Goal: Task Accomplishment & Management: Complete application form

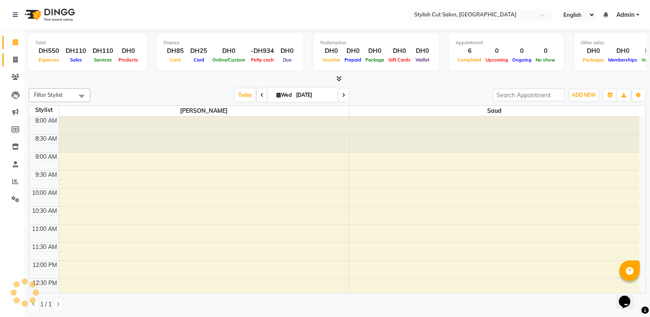
click at [13, 53] on link "Invoice" at bounding box center [12, 60] width 20 height 14
select select "service"
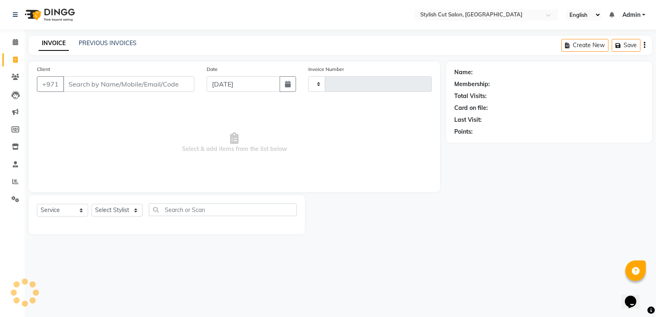
type input "0472"
select select "8604"
click at [102, 88] on input "Client" at bounding box center [128, 84] width 131 height 16
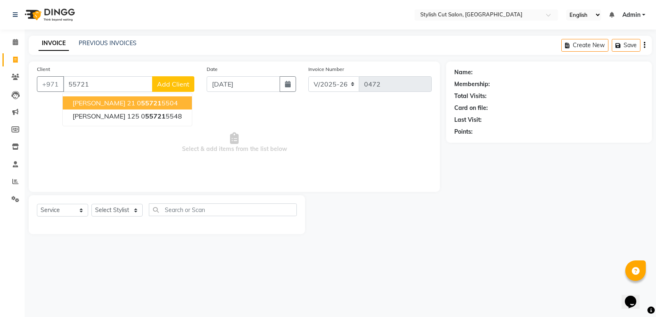
click at [137, 103] on ngb-highlight "0 55721 5504" at bounding box center [157, 103] width 41 height 8
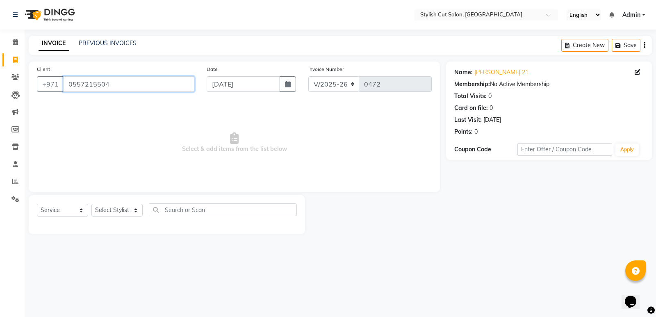
click at [144, 85] on input "0557215504" at bounding box center [128, 84] width 131 height 16
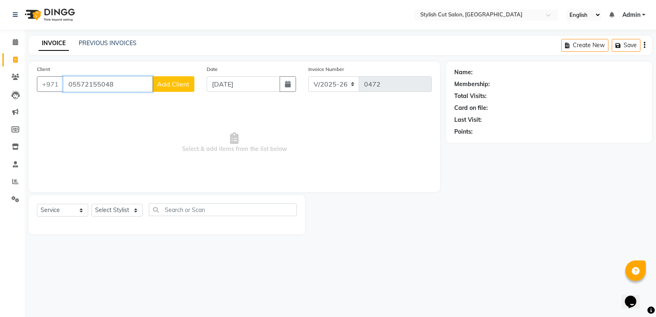
click at [73, 85] on input "05572155048" at bounding box center [107, 84] width 89 height 16
click at [100, 83] on input "5572155048" at bounding box center [107, 84] width 89 height 16
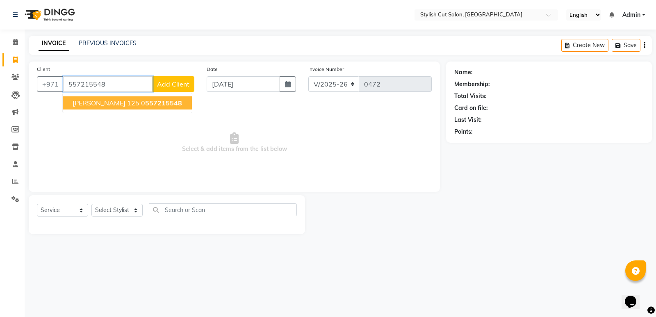
click at [145, 100] on span "557215548" at bounding box center [163, 103] width 37 height 8
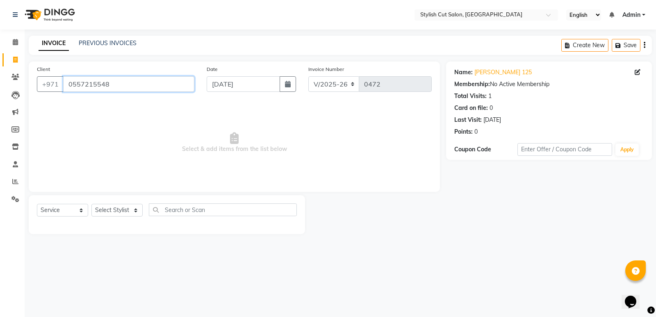
click at [71, 83] on input "0557215548" at bounding box center [128, 84] width 131 height 16
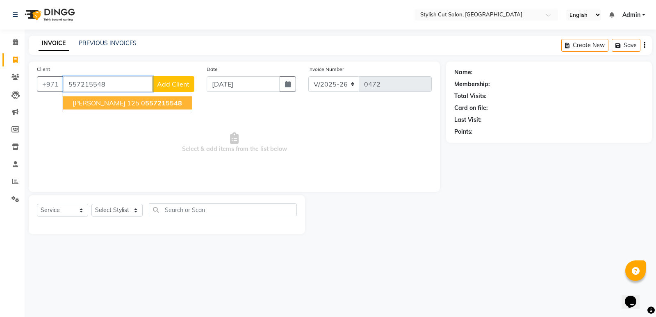
type input "557215548"
click at [186, 83] on span "Add Client" at bounding box center [173, 84] width 32 height 8
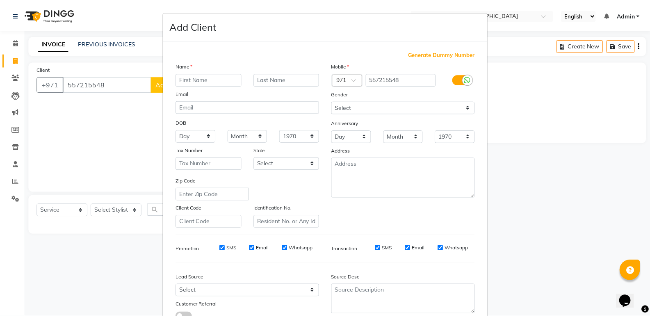
scroll to position [62, 0]
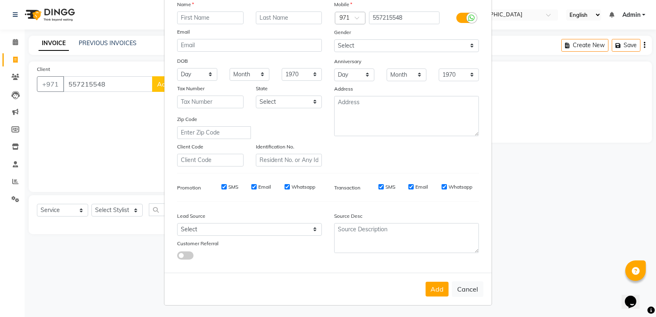
click at [111, 212] on ngb-modal-window "Add Client Generate Dummy Number Name Email DOB Day 01 02 03 04 05 06 07 08 09 …" at bounding box center [328, 158] width 656 height 317
click at [461, 282] on button "Cancel" at bounding box center [468, 289] width 32 height 16
select select
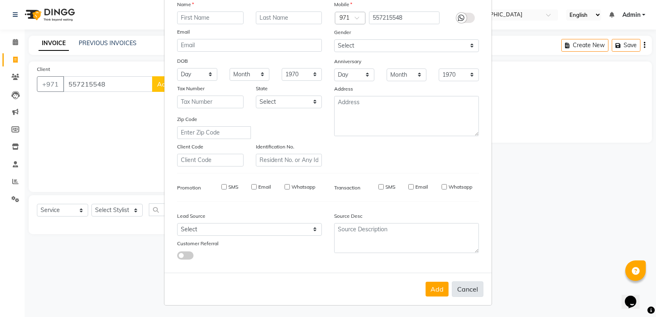
select select
checkbox input "false"
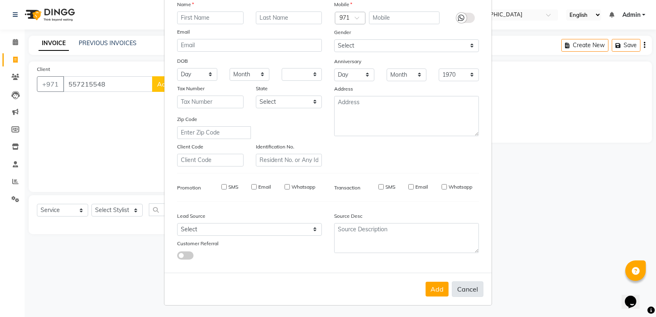
checkbox input "false"
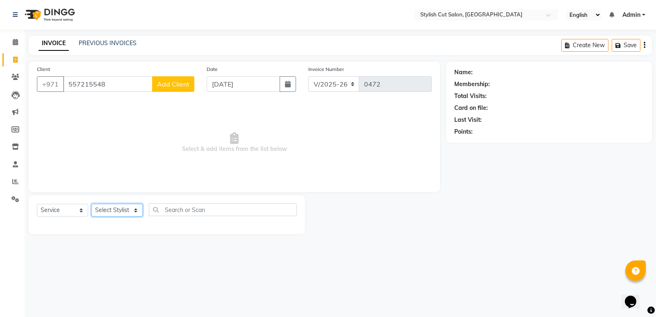
click at [128, 211] on select "Select Stylist Saud [PERSON_NAME]" at bounding box center [116, 210] width 51 height 13
select select "85848"
click at [91, 204] on select "Select Stylist Saud [PERSON_NAME]" at bounding box center [116, 210] width 51 height 13
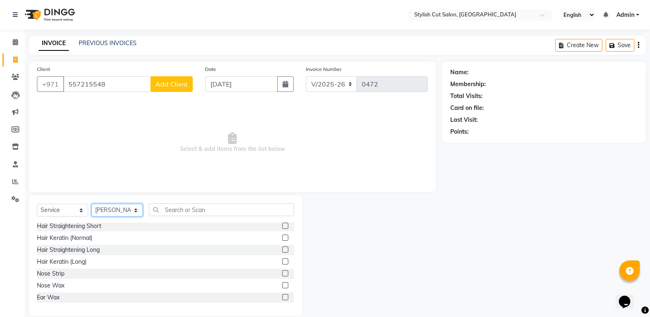
scroll to position [205, 0]
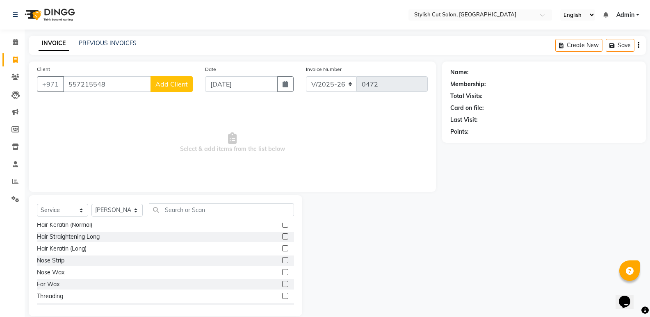
click at [275, 261] on div "Nose Strip" at bounding box center [165, 261] width 257 height 10
click at [282, 260] on label at bounding box center [285, 260] width 6 height 6
click at [282, 260] on input "checkbox" at bounding box center [284, 260] width 5 height 5
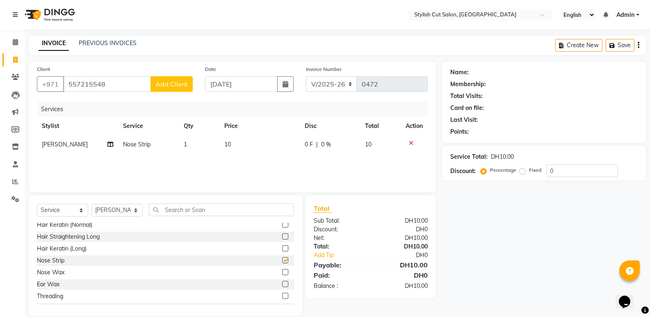
checkbox input "false"
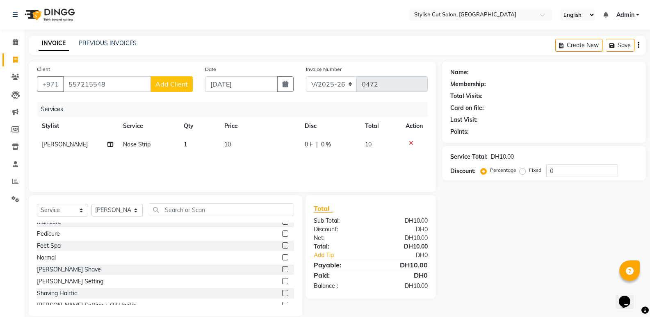
scroll to position [533, 0]
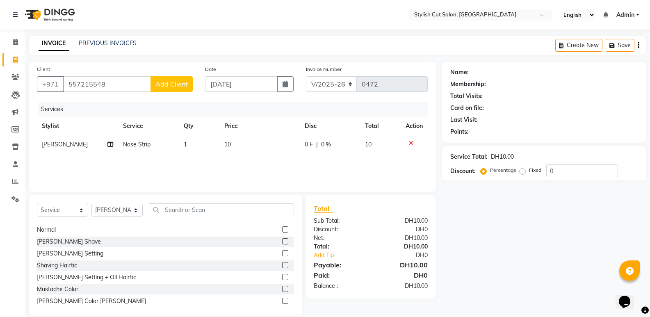
click at [282, 239] on label at bounding box center [285, 241] width 6 height 6
click at [282, 239] on input "checkbox" at bounding box center [284, 241] width 5 height 5
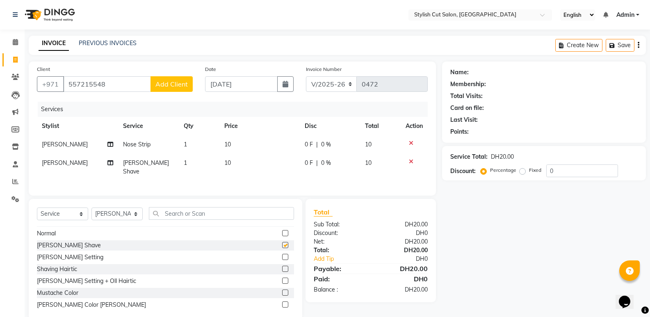
checkbox input "false"
click at [282, 264] on div at bounding box center [288, 269] width 12 height 10
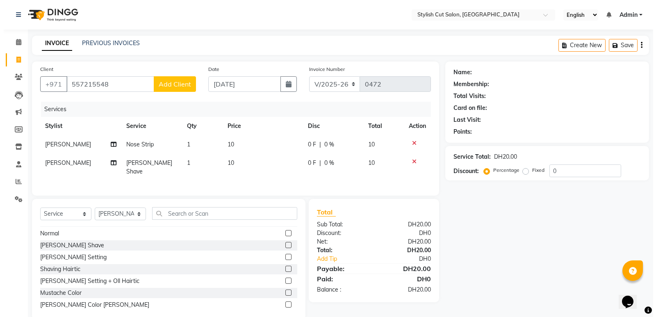
scroll to position [13, 0]
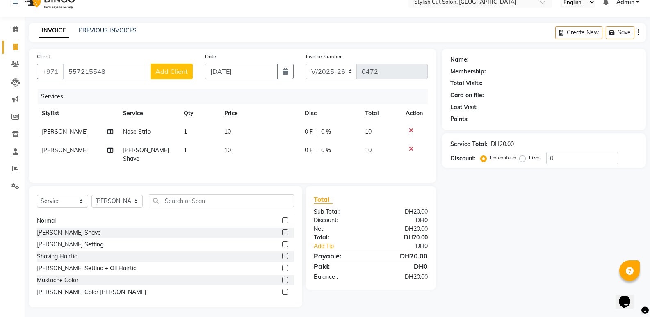
click at [175, 70] on span "Add Client" at bounding box center [171, 71] width 32 height 8
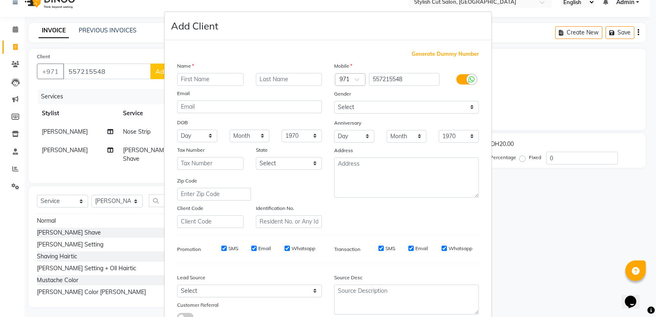
click at [214, 82] on input "text" at bounding box center [210, 79] width 66 height 13
type input "[PERSON_NAME]"
drag, startPoint x: 263, startPoint y: 78, endPoint x: 264, endPoint y: 82, distance: 4.6
click at [264, 82] on input "text" at bounding box center [289, 79] width 66 height 13
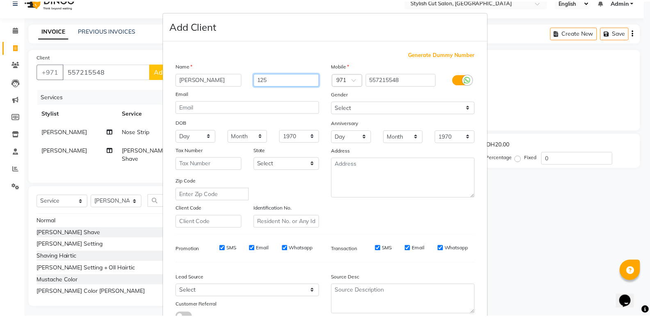
scroll to position [62, 0]
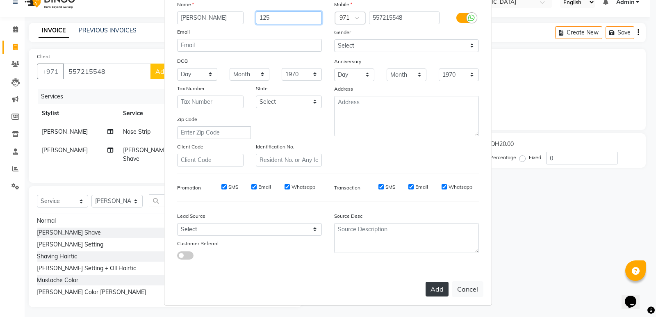
type input "125"
click at [440, 288] on button "Add" at bounding box center [437, 289] width 23 height 15
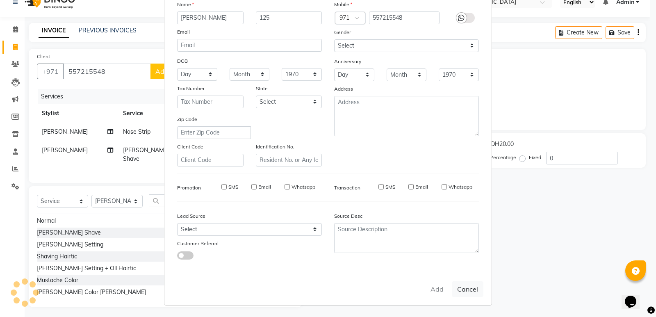
select select
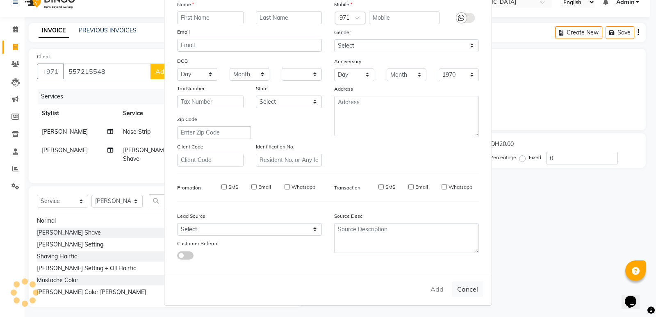
select select
checkbox input "false"
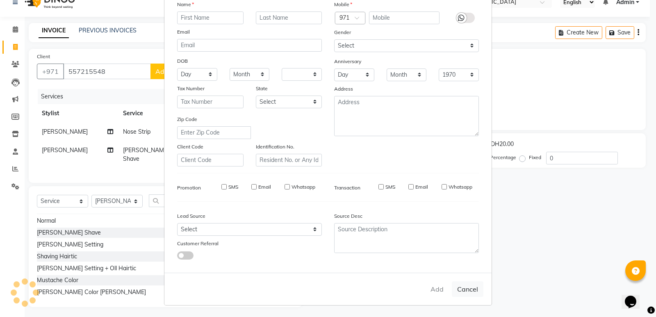
checkbox input "false"
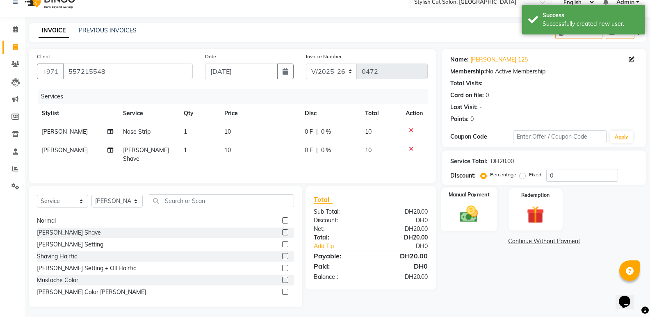
click at [457, 207] on img at bounding box center [469, 213] width 29 height 21
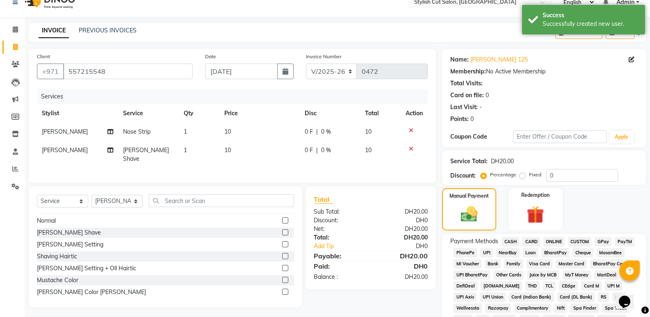
click at [508, 242] on span "CASH" at bounding box center [511, 241] width 18 height 9
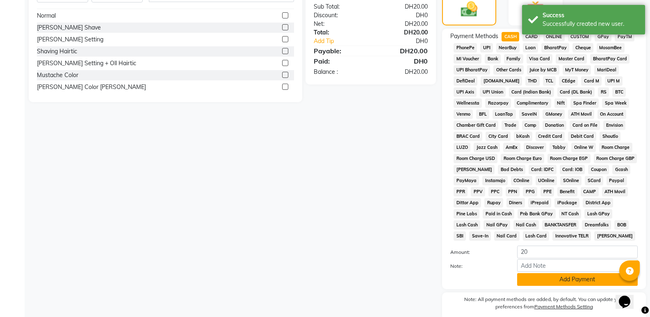
click at [535, 278] on button "Add Payment" at bounding box center [577, 279] width 121 height 13
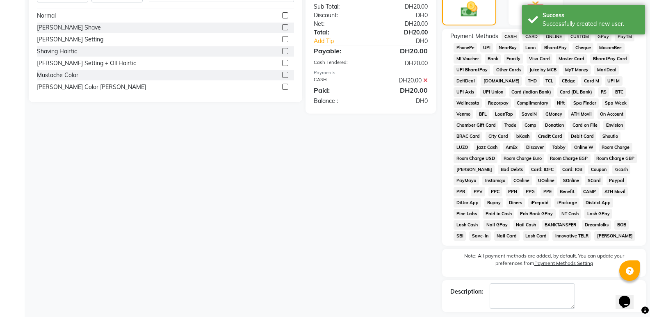
scroll to position [253, 0]
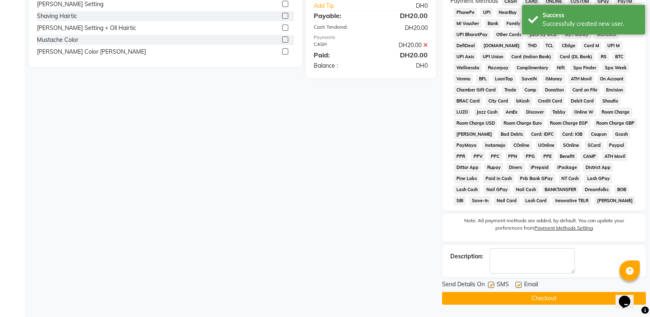
click at [526, 299] on button "Checkout" at bounding box center [544, 298] width 204 height 13
